Goal: Task Accomplishment & Management: Manage account settings

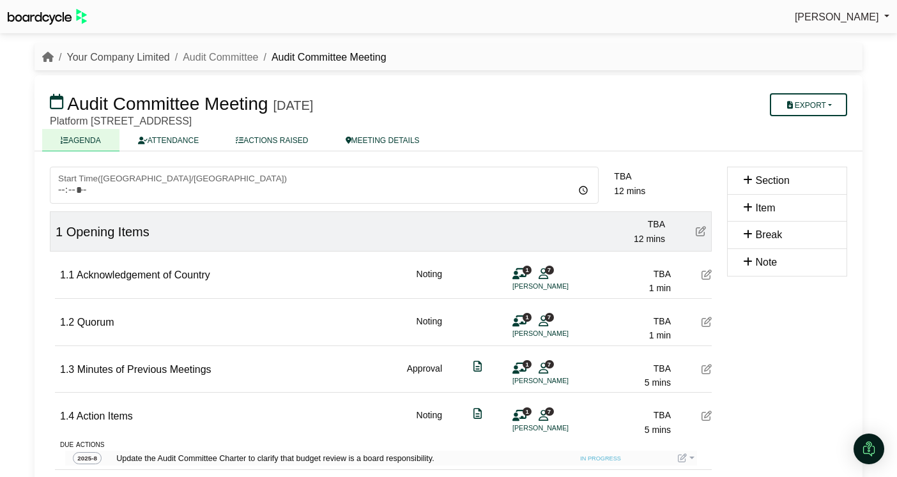
click at [126, 56] on link "Your Company Limited" at bounding box center [117, 57] width 103 height 11
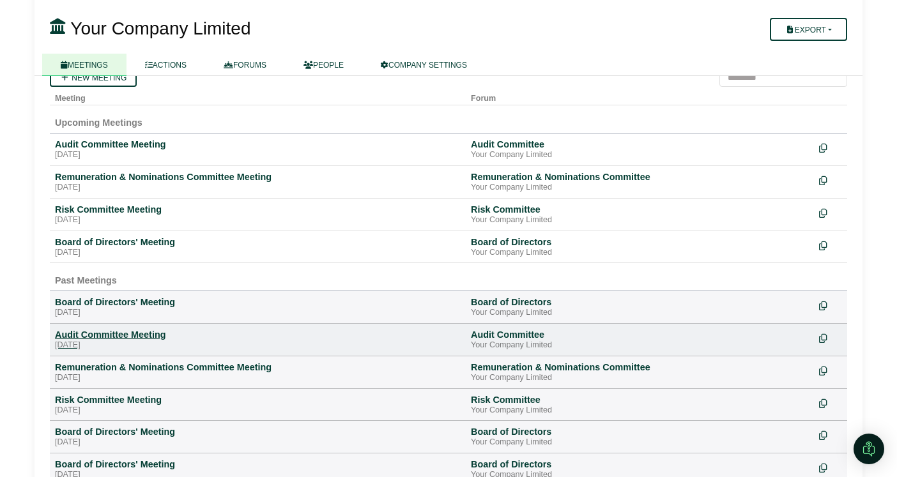
scroll to position [102, 0]
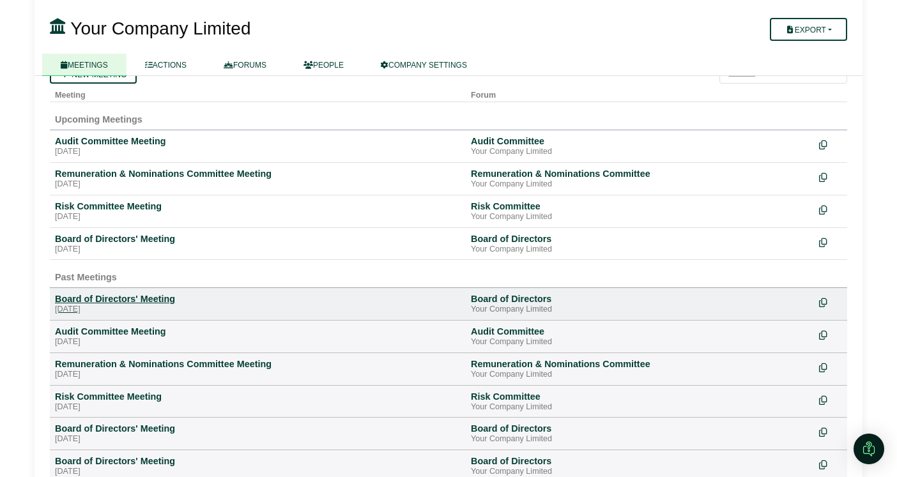
click at [116, 305] on div "[DATE]" at bounding box center [258, 310] width 406 height 10
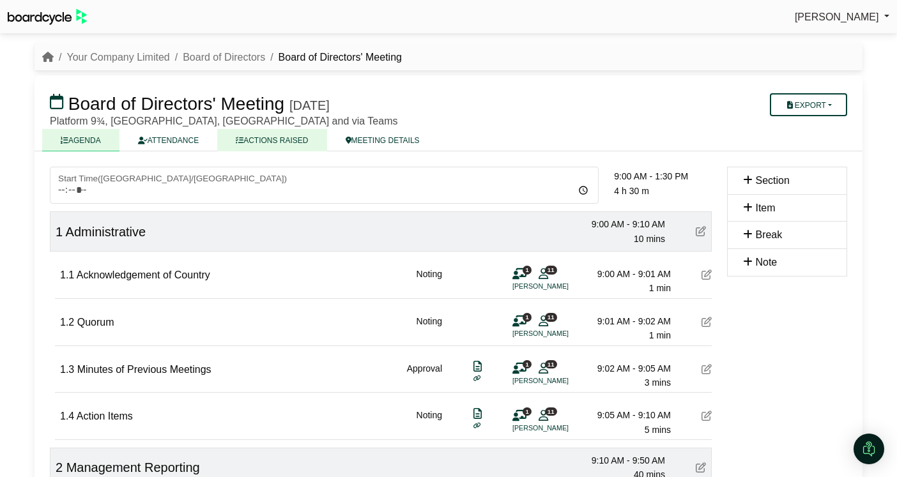
click at [274, 140] on link "ACTIONS RAISED" at bounding box center [271, 140] width 109 height 22
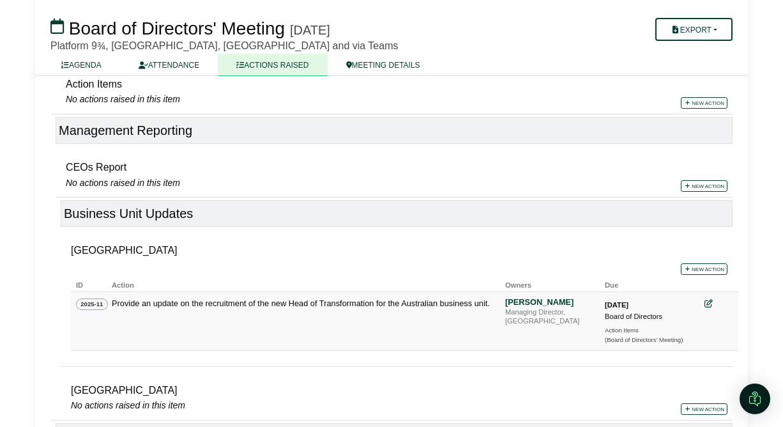
scroll to position [301, 0]
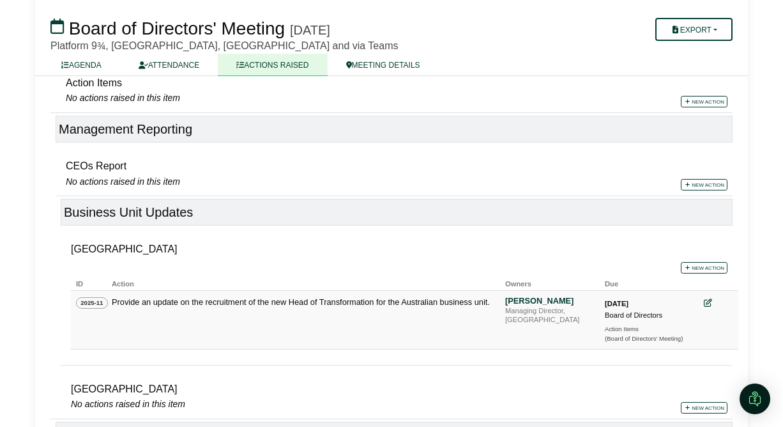
click at [709, 304] on icon at bounding box center [708, 303] width 8 height 8
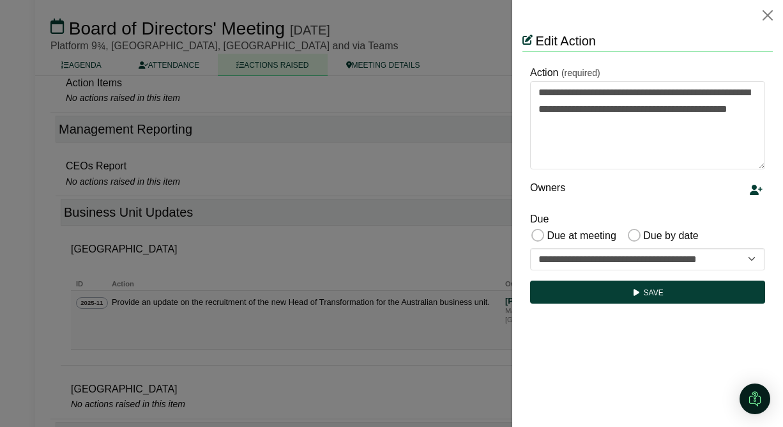
scroll to position [0, 0]
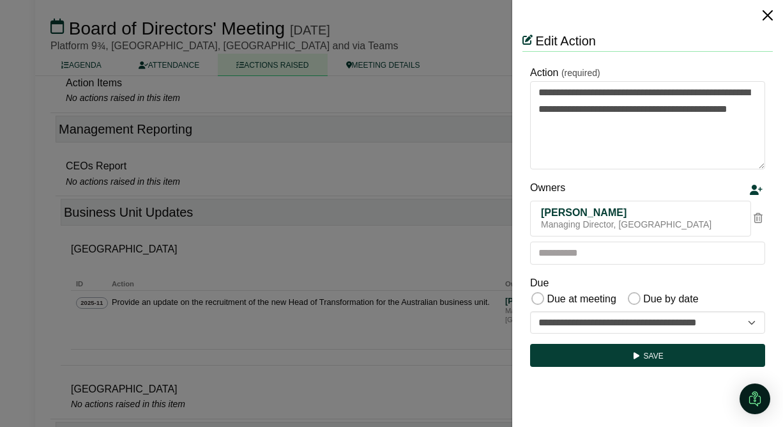
click at [768, 15] on button "Close" at bounding box center [767, 15] width 20 height 20
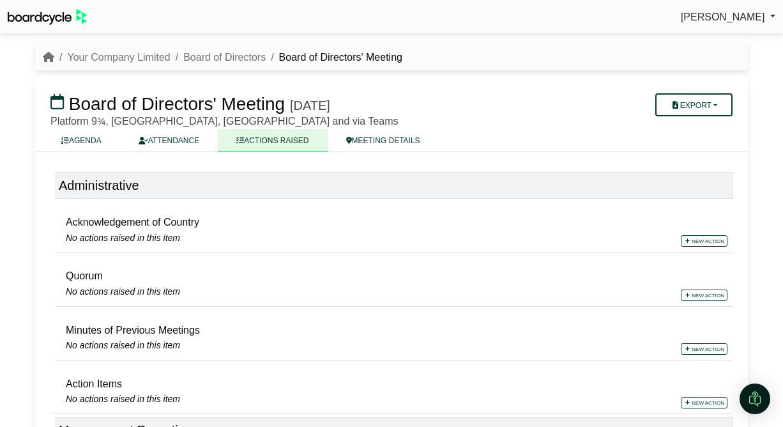
scroll to position [301, 0]
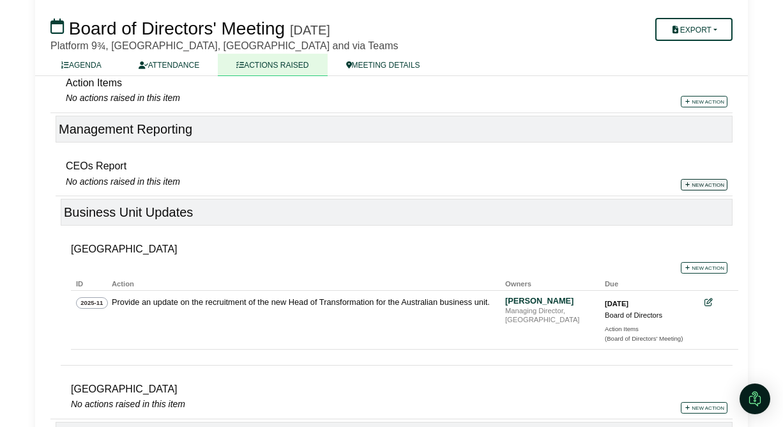
click at [708, 183] on link "New action" at bounding box center [704, 184] width 47 height 11
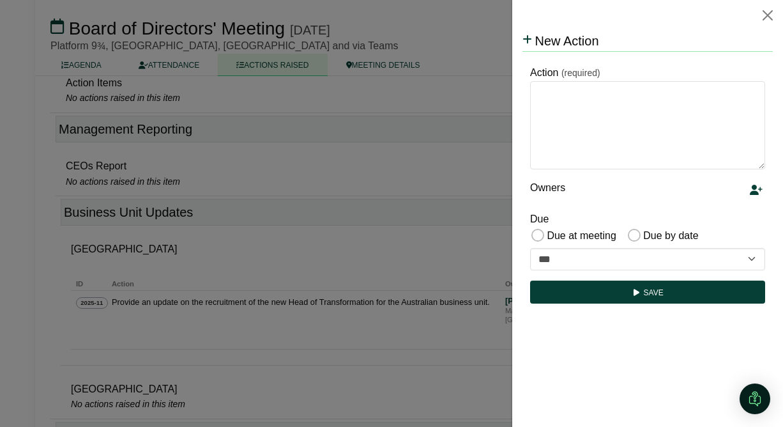
scroll to position [0, 0]
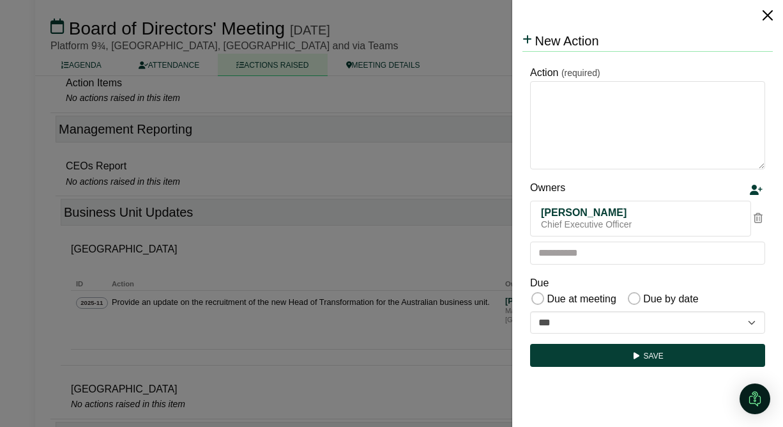
click at [770, 17] on button "Close" at bounding box center [767, 15] width 20 height 20
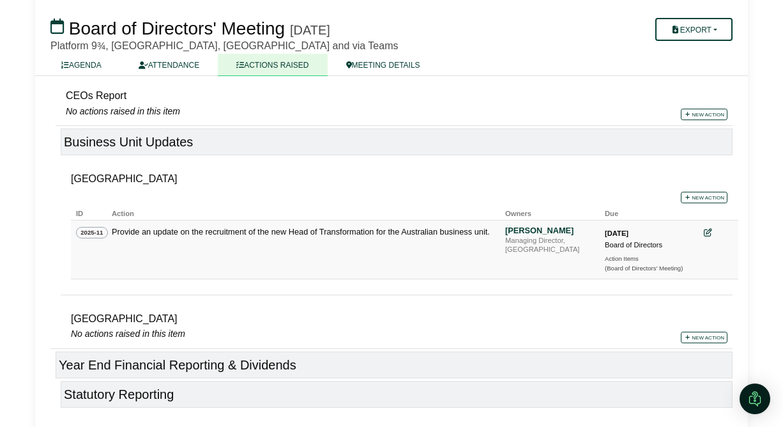
scroll to position [374, 0]
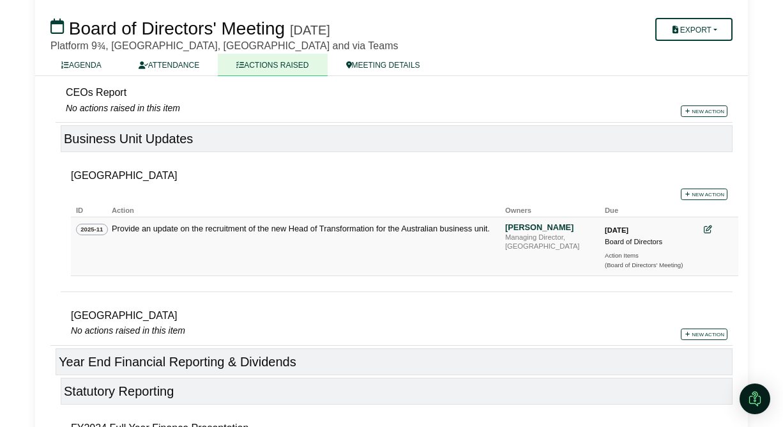
click at [708, 227] on icon at bounding box center [708, 229] width 8 height 8
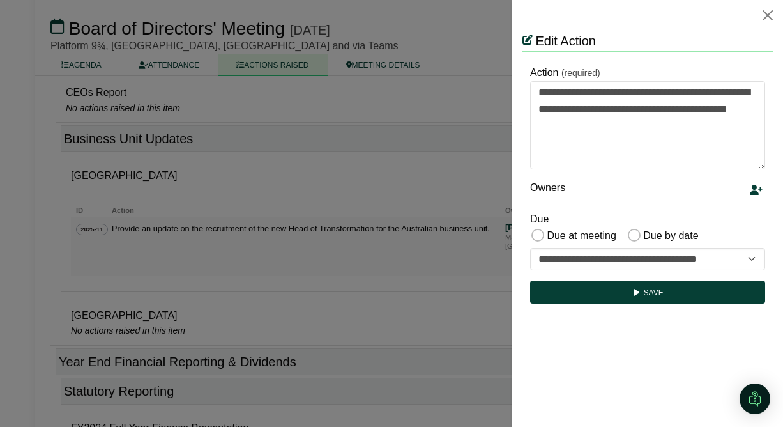
scroll to position [0, 0]
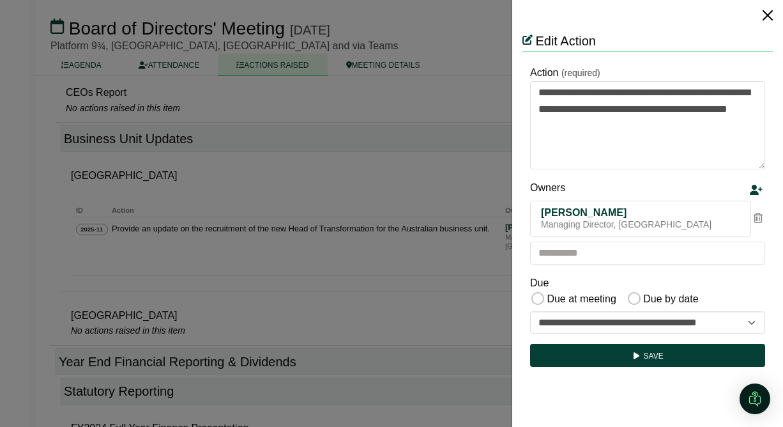
click at [771, 17] on button "Close" at bounding box center [767, 15] width 20 height 20
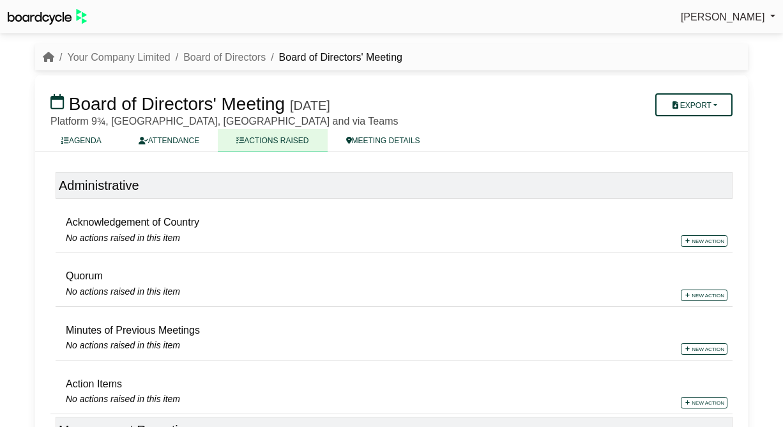
scroll to position [374, 0]
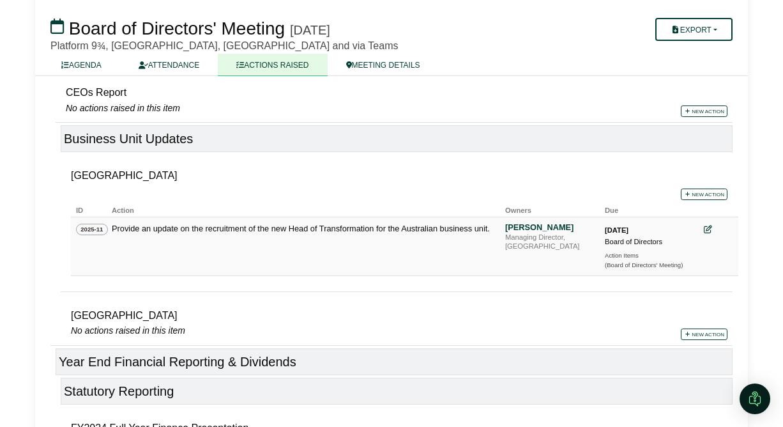
click at [708, 227] on icon at bounding box center [708, 229] width 8 height 8
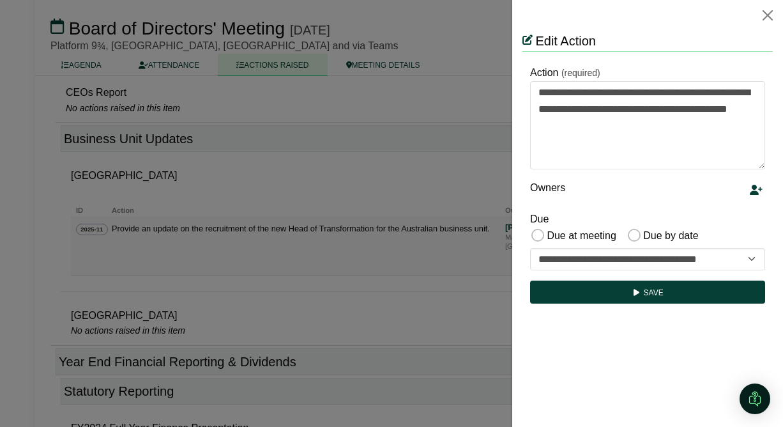
scroll to position [0, 0]
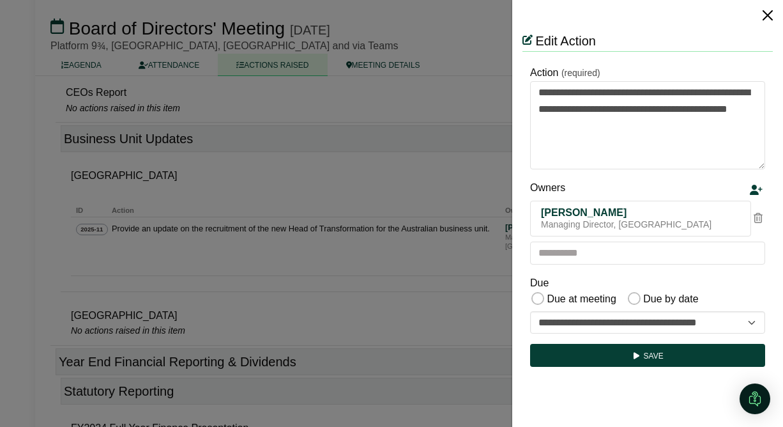
click at [764, 10] on button "Close" at bounding box center [767, 15] width 20 height 20
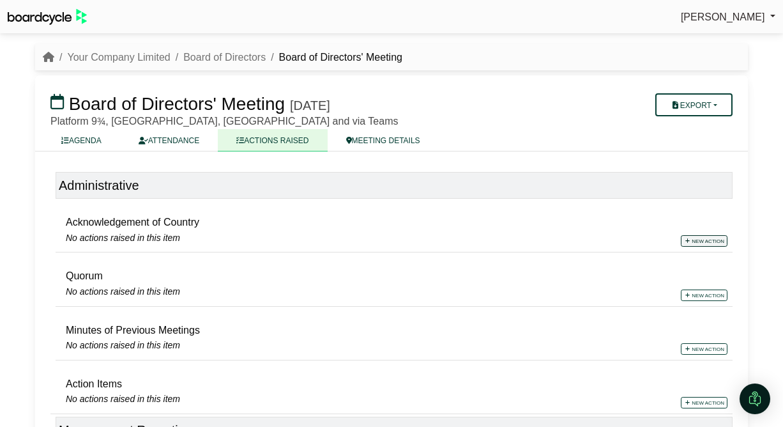
click at [697, 241] on link "New action" at bounding box center [704, 240] width 47 height 11
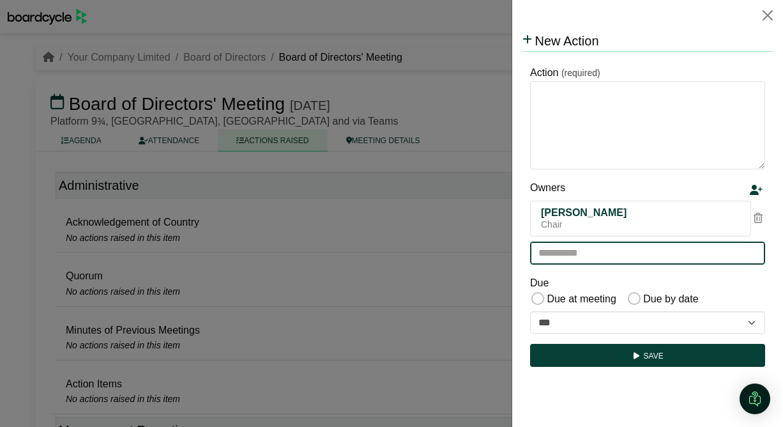
click at [600, 253] on input "text" at bounding box center [647, 252] width 235 height 23
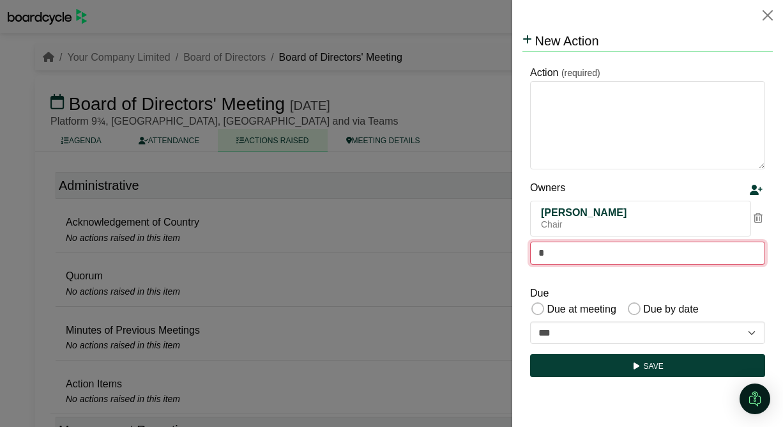
type input "**"
type input "**********"
type input "*"
click at [574, 275] on div "**********" at bounding box center [647, 222] width 250 height 320
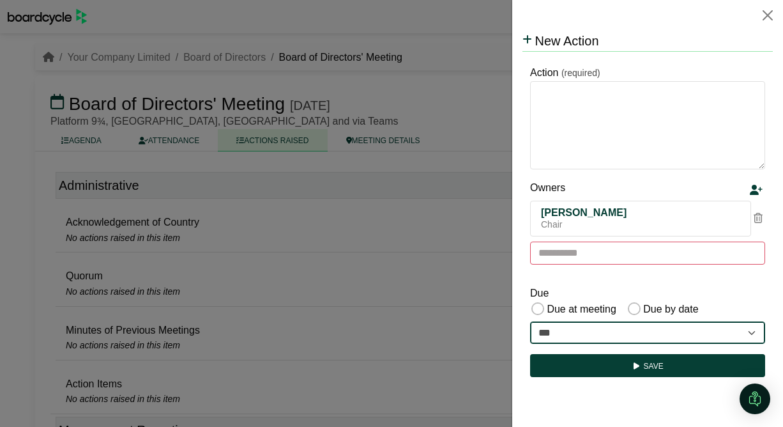
click at [753, 330] on select "**********" at bounding box center [647, 332] width 235 height 23
